Goal: Task Accomplishment & Management: Manage account settings

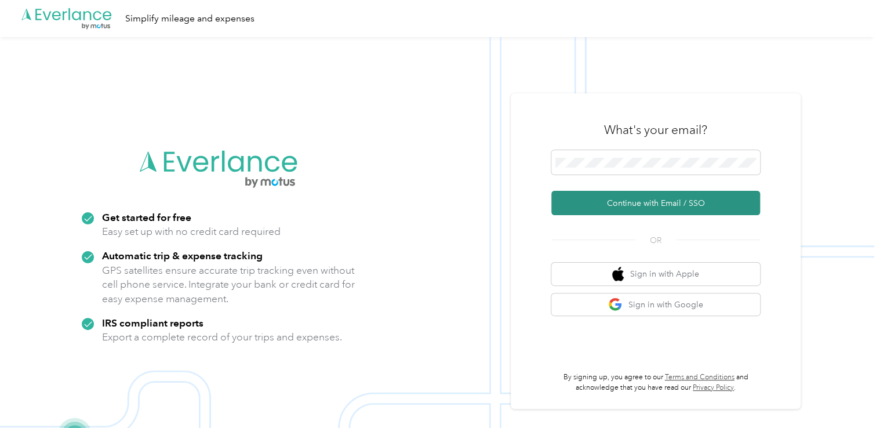
drag, startPoint x: 622, startPoint y: 201, endPoint x: 586, endPoint y: 199, distance: 35.4
click at [622, 201] on button "Continue with Email / SSO" at bounding box center [655, 203] width 209 height 24
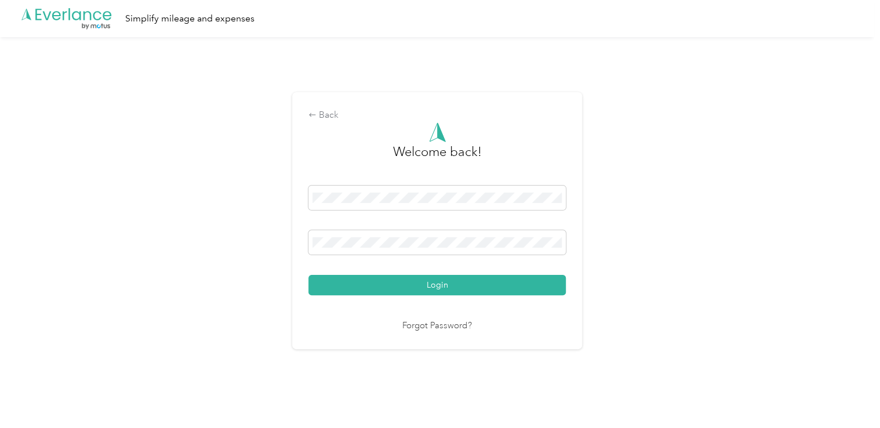
drag, startPoint x: 430, startPoint y: 279, endPoint x: 424, endPoint y: 281, distance: 5.9
click at [429, 281] on button "Login" at bounding box center [436, 285] width 257 height 20
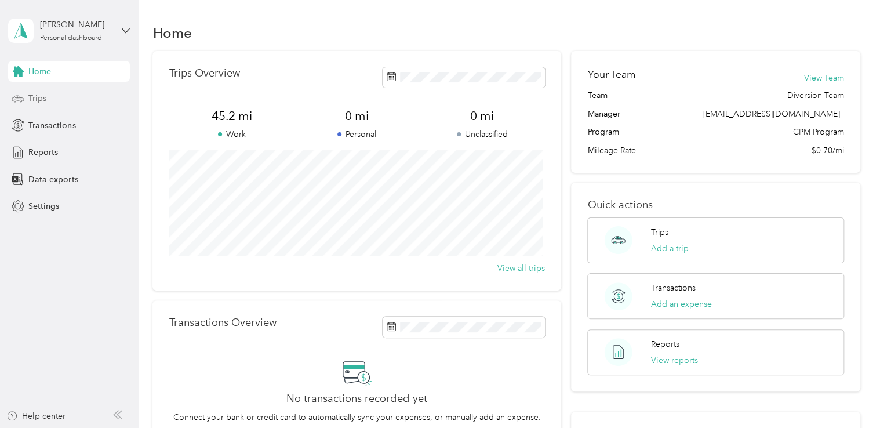
click at [39, 101] on span "Trips" at bounding box center [37, 98] width 18 height 12
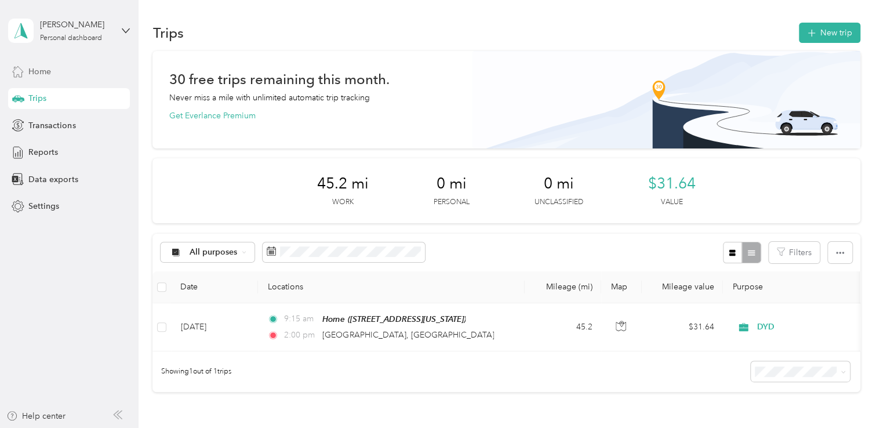
click at [39, 71] on span "Home" at bounding box center [39, 72] width 23 height 12
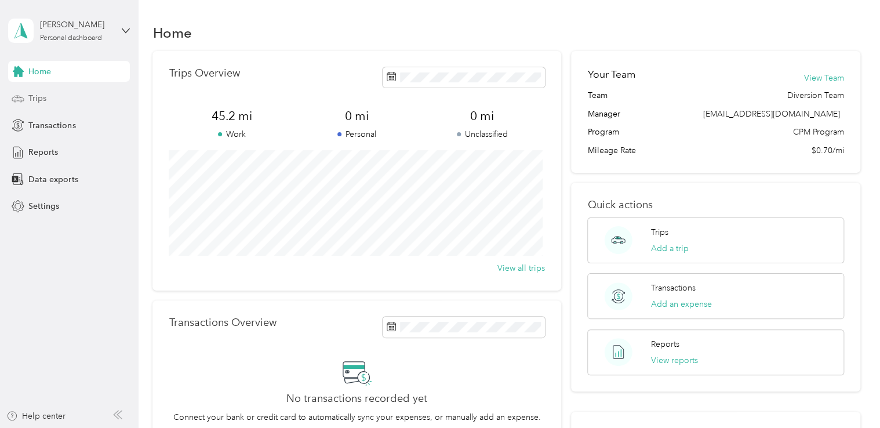
click at [38, 97] on span "Trips" at bounding box center [37, 98] width 18 height 12
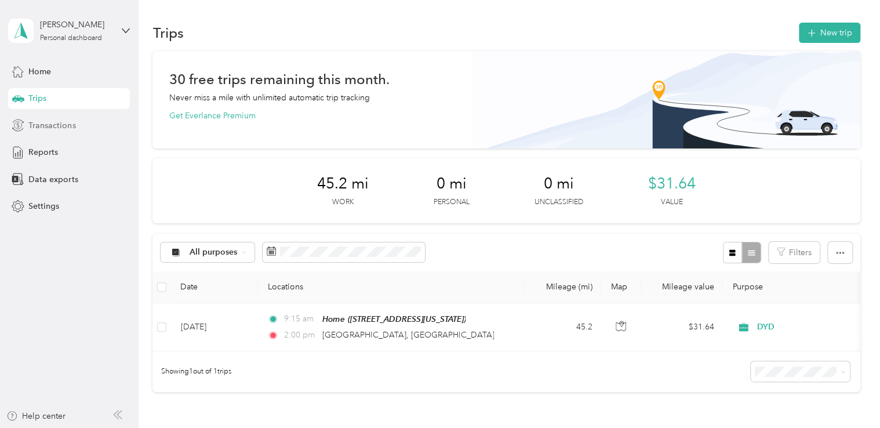
click at [58, 124] on span "Transactions" at bounding box center [51, 125] width 47 height 12
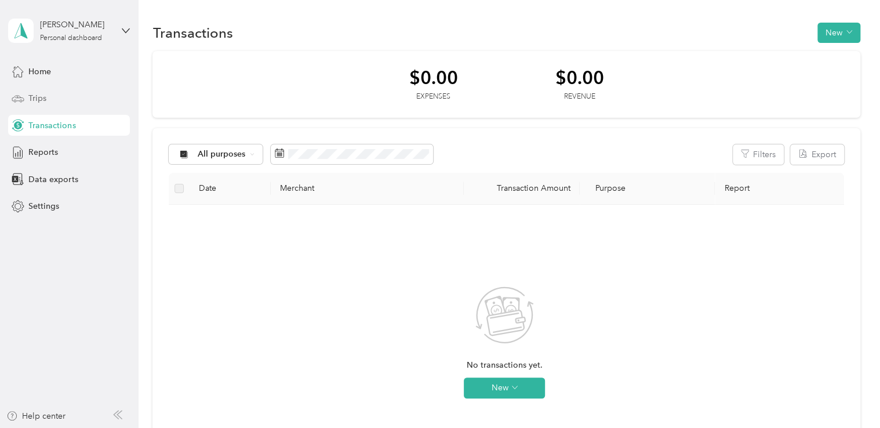
click at [60, 99] on div "Trips" at bounding box center [69, 98] width 122 height 21
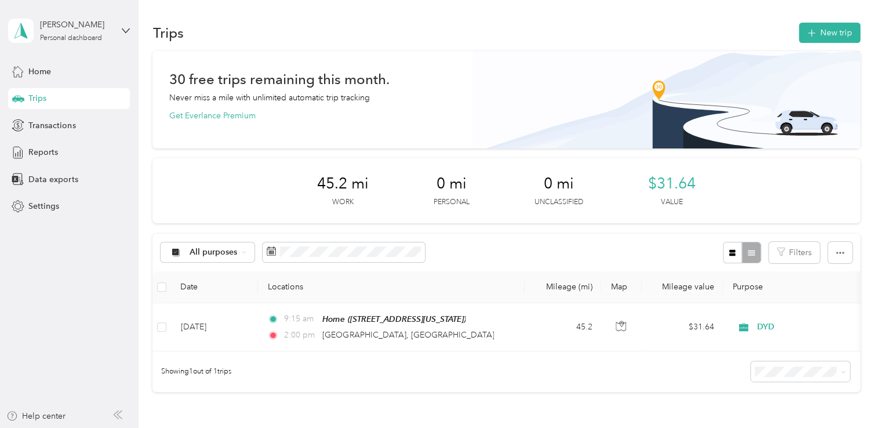
click at [143, 168] on div "Trips New trip 30 free trips remaining this month. Never miss a mile with unlim…" at bounding box center [507, 247] width 736 height 495
click at [302, 12] on div "Trips New trip 30 free trips remaining this month. Never miss a mile with unlim…" at bounding box center [507, 247] width 736 height 495
